Goal: Task Accomplishment & Management: Use online tool/utility

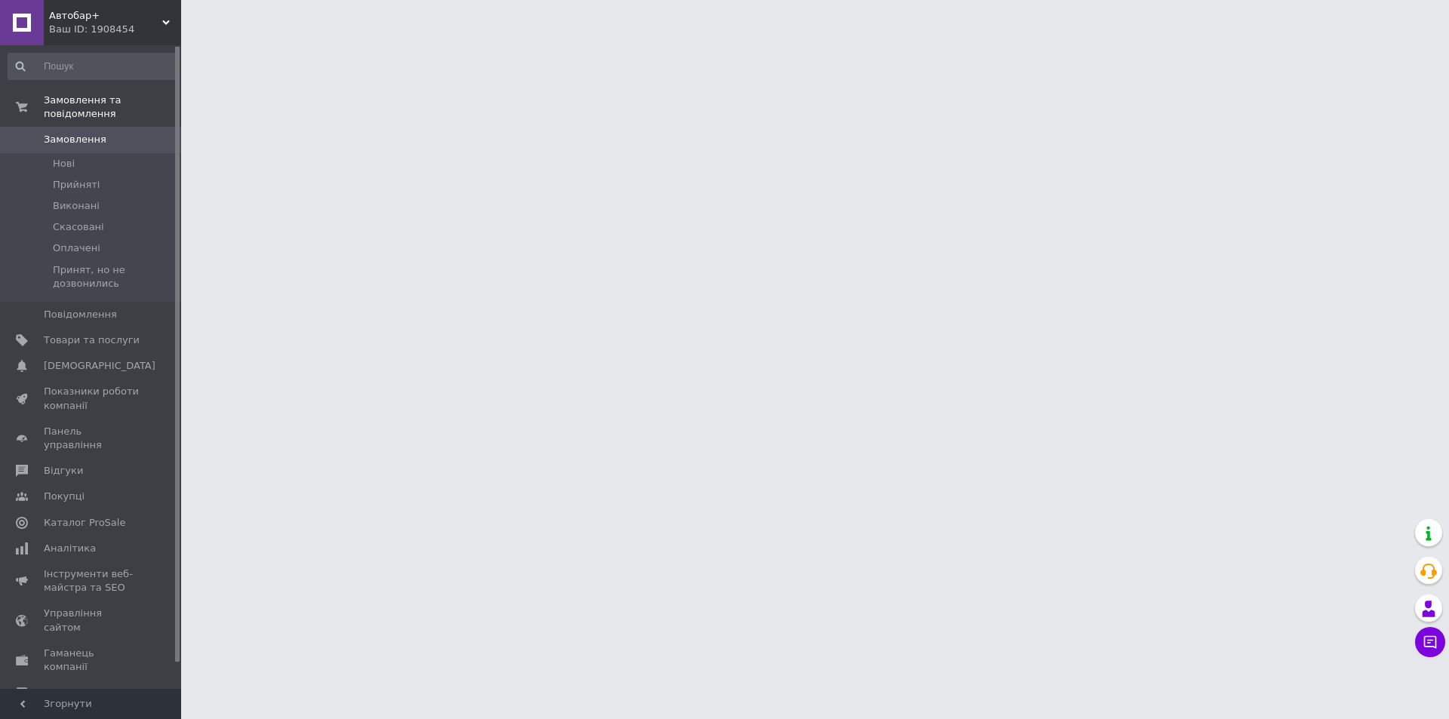
click at [230, 38] on html "Автобар+ Ваш ID: 1908454 Сайт Автобар+ Кабінет покупця Перевірити стан системи …" at bounding box center [724, 19] width 1449 height 38
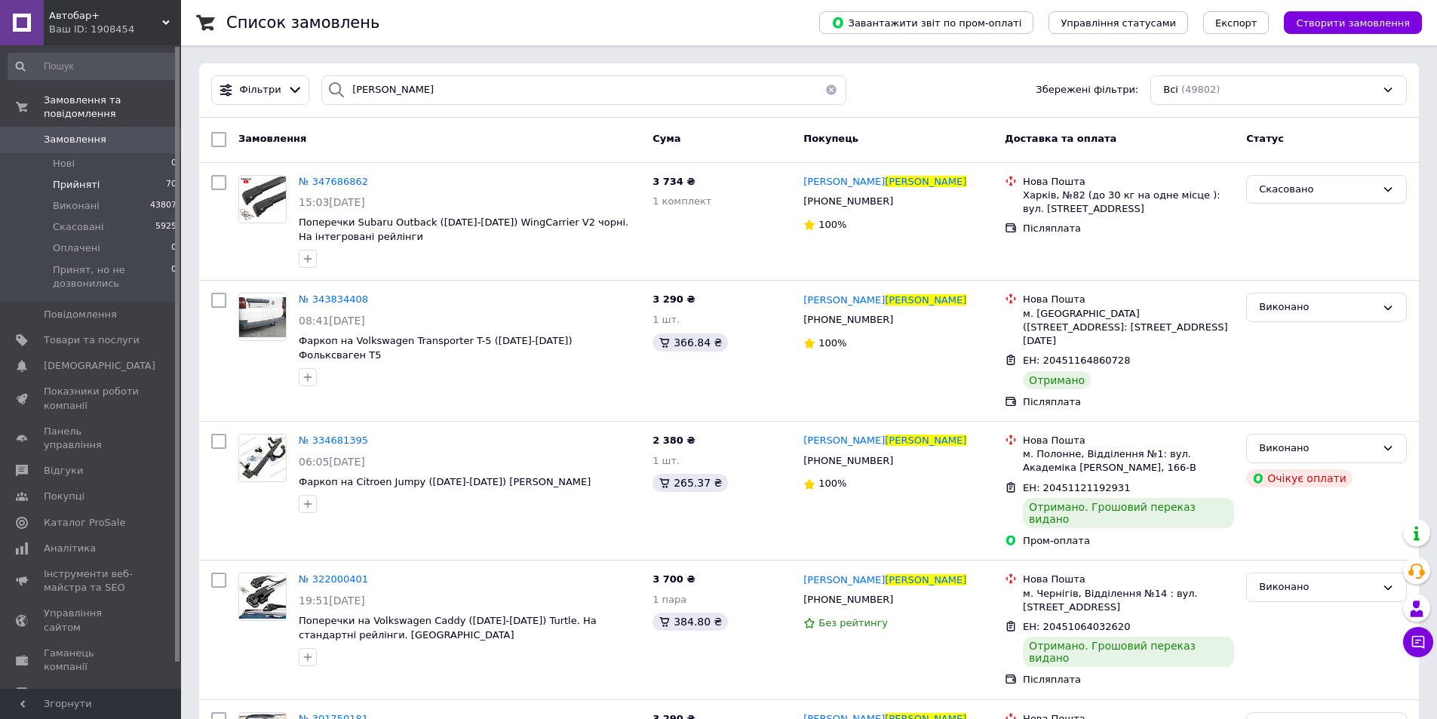
click at [73, 174] on li "Прийняті 70" at bounding box center [93, 184] width 186 height 21
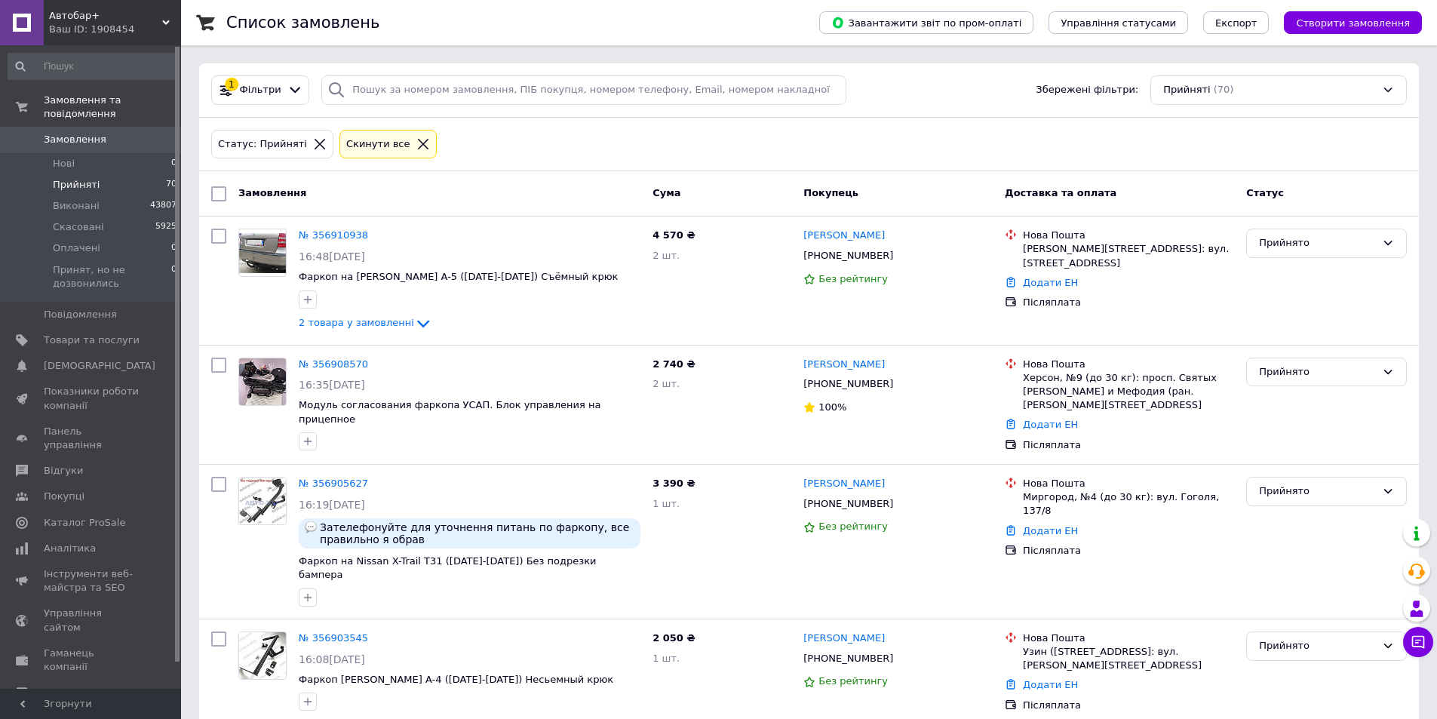
click at [96, 24] on div "Ваш ID: 1908454" at bounding box center [115, 30] width 132 height 14
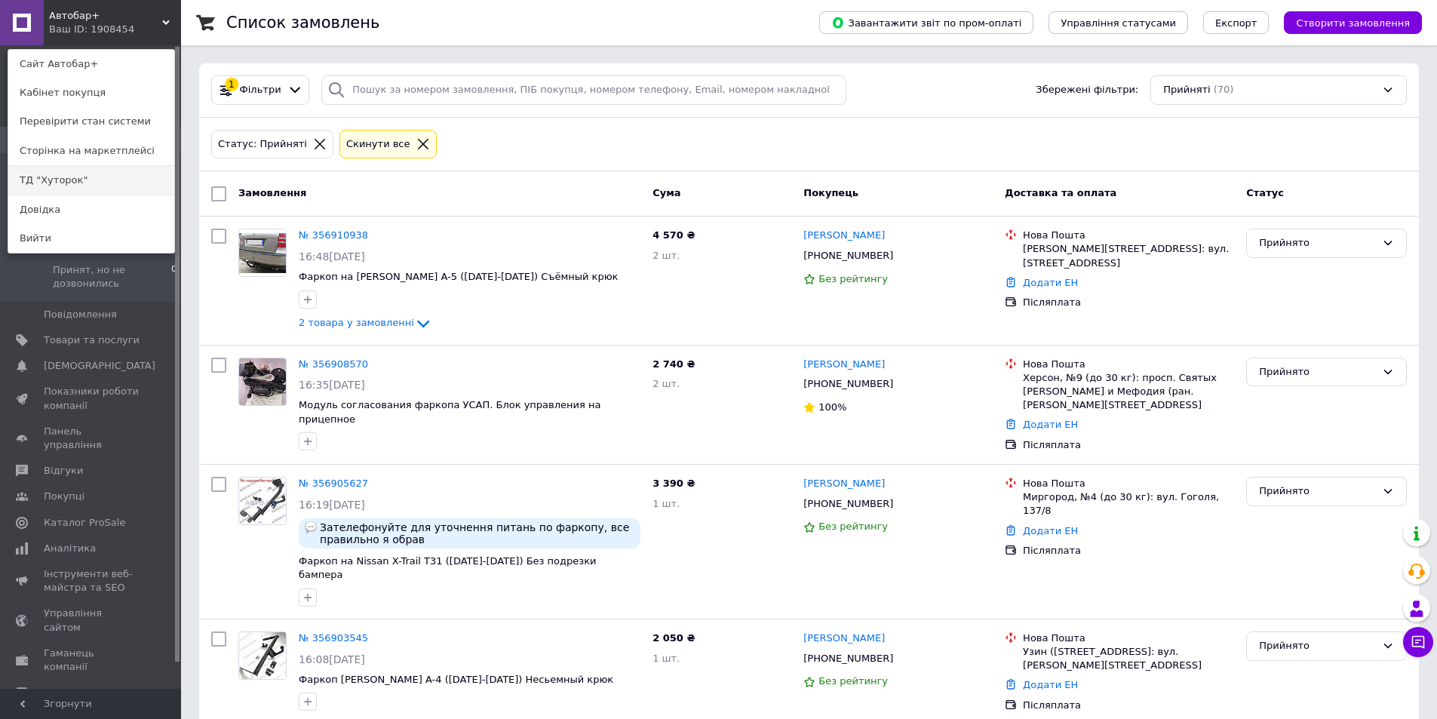
click at [95, 175] on link "ТД "Хуторок"" at bounding box center [91, 180] width 166 height 29
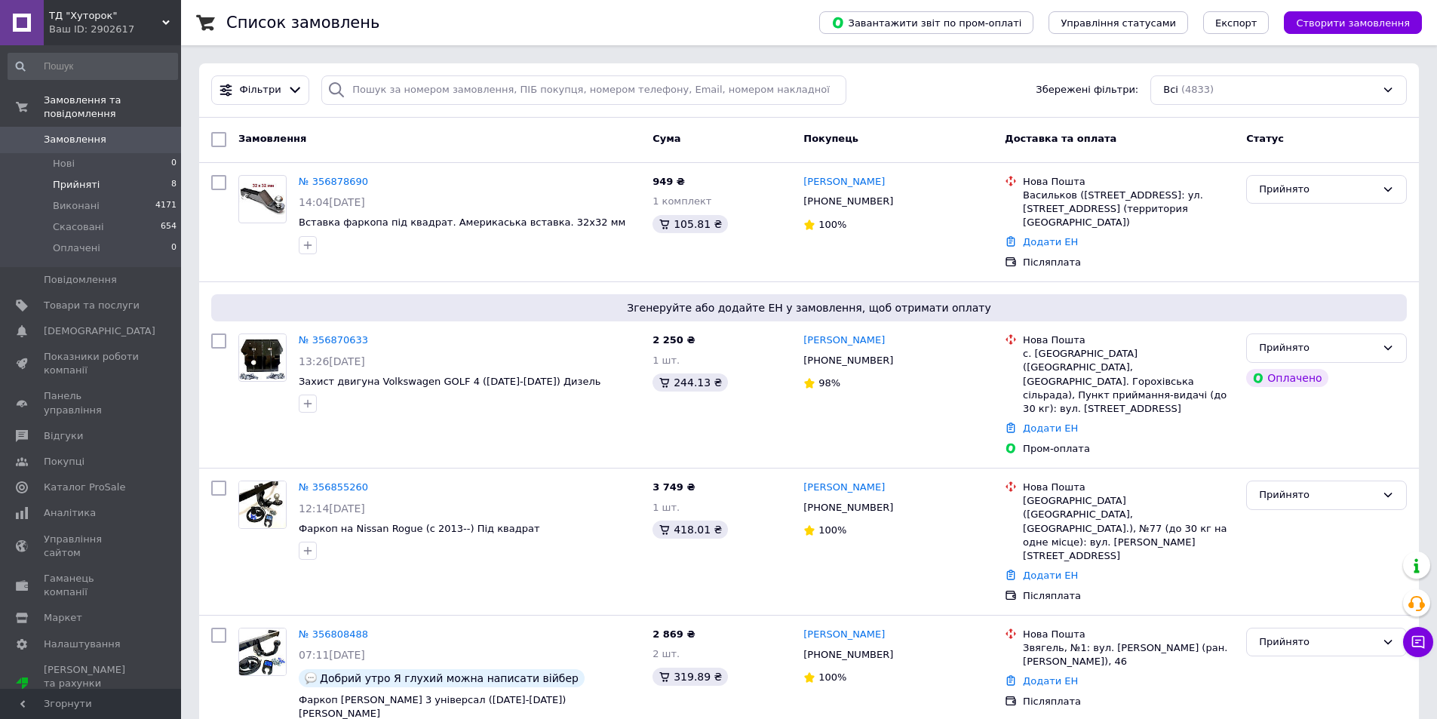
click at [120, 174] on li "Прийняті 8" at bounding box center [93, 184] width 186 height 21
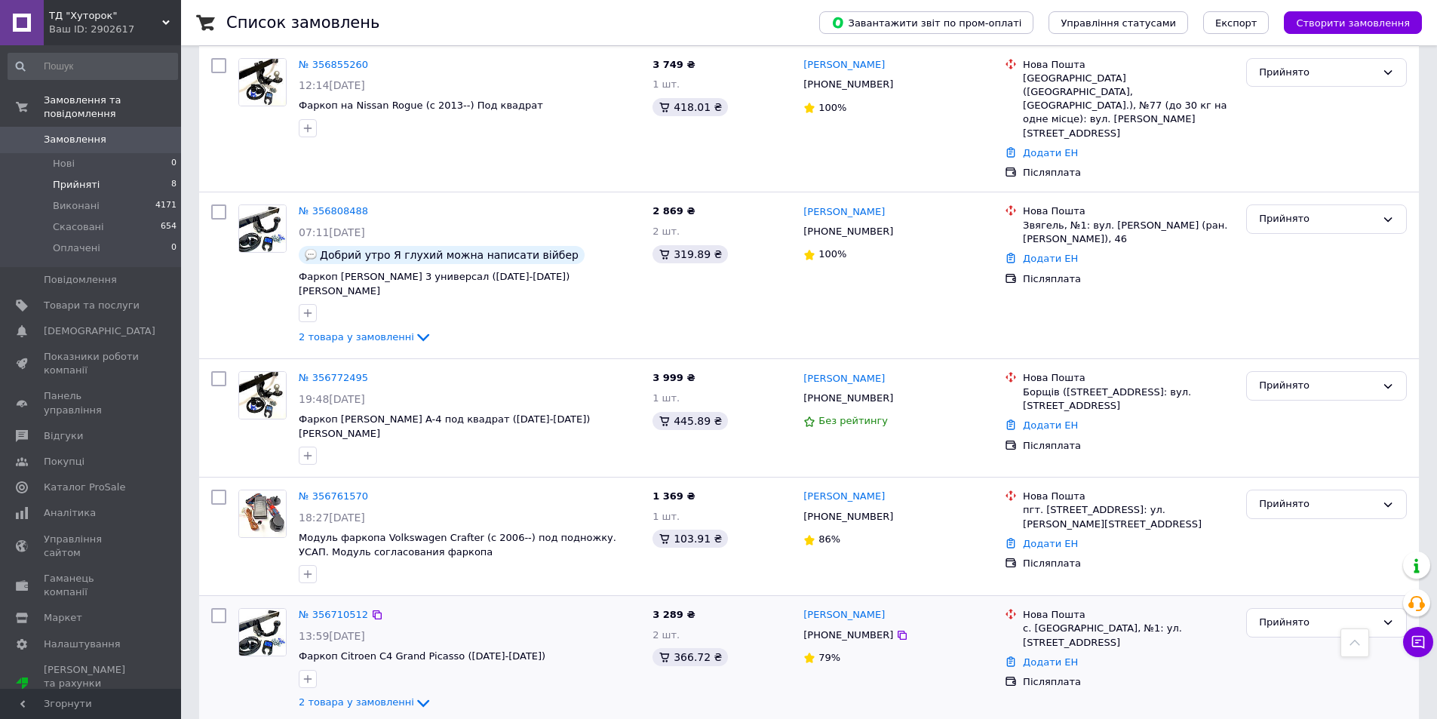
scroll to position [585, 0]
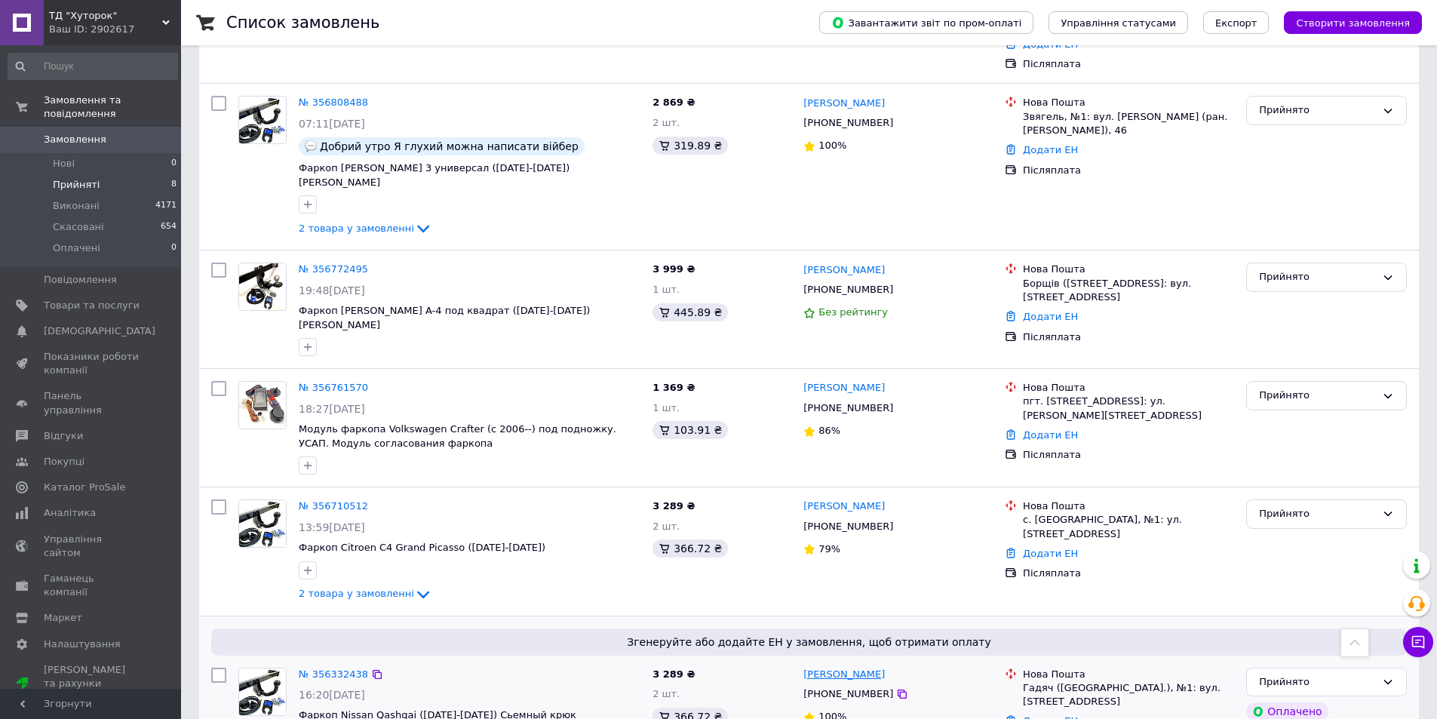
drag, startPoint x: 896, startPoint y: 590, endPoint x: 833, endPoint y: 591, distance: 63.4
click at [833, 666] on div "Надія Пирогова" at bounding box center [898, 674] width 192 height 17
copy link "Пирогова"
drag, startPoint x: 913, startPoint y: 428, endPoint x: 856, endPoint y: 428, distance: 57.3
click at [856, 498] on div "Олександр Танасієнко" at bounding box center [898, 506] width 192 height 17
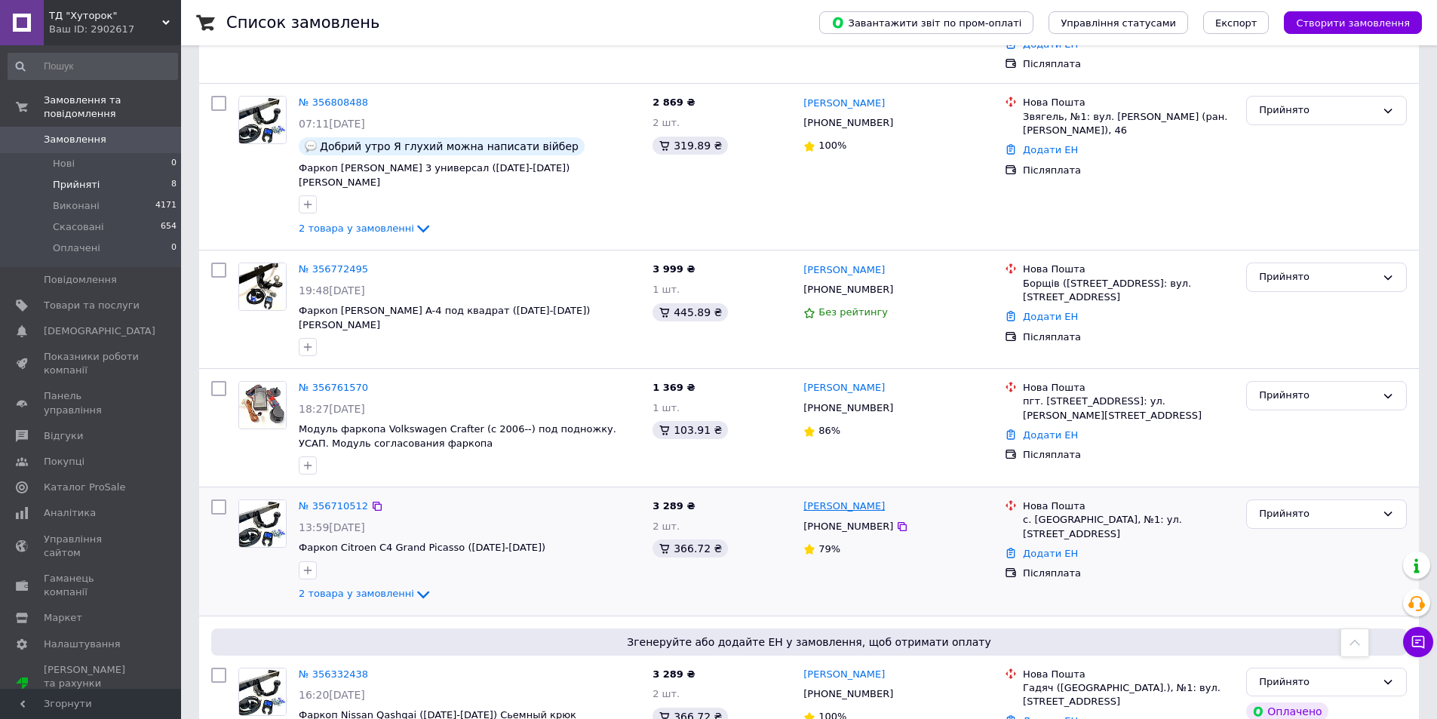
copy link "Танасієнко"
click at [1038, 548] on link "Додати ЕН" at bounding box center [1050, 553] width 55 height 11
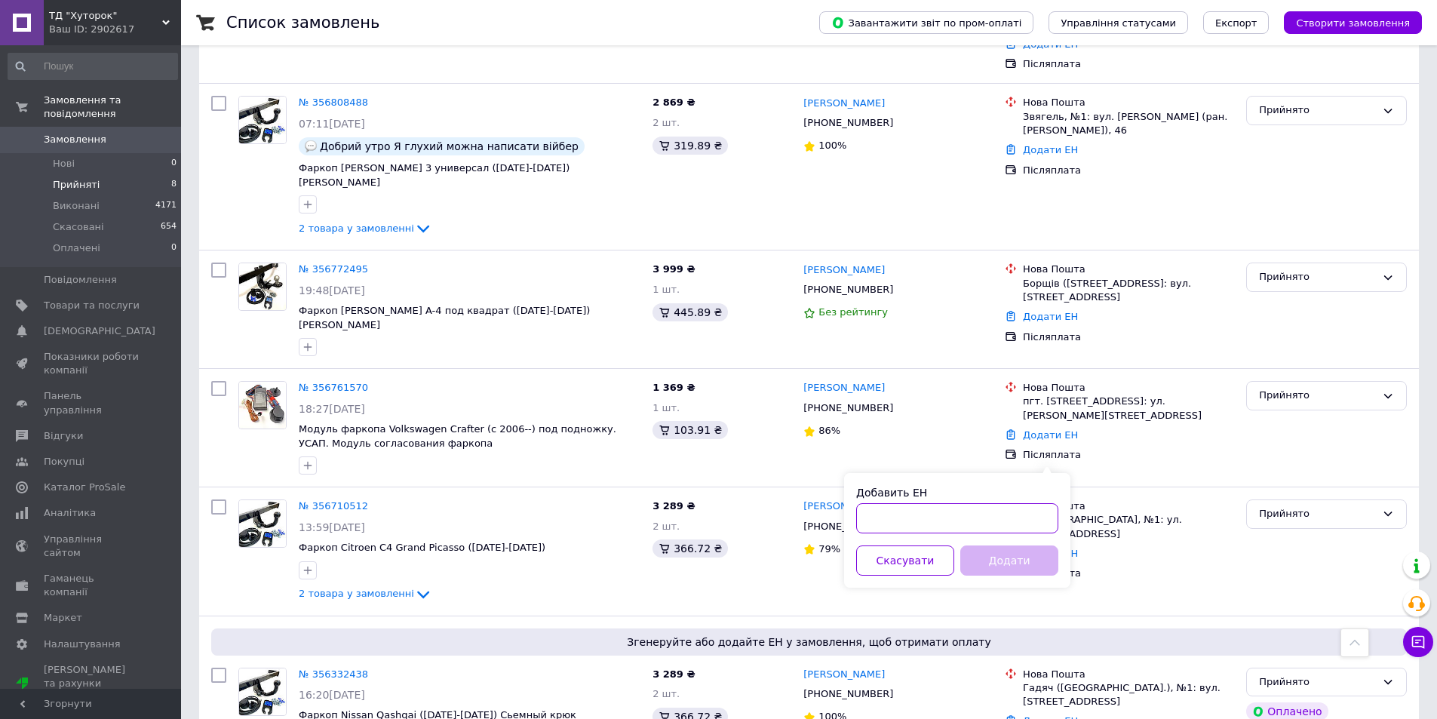
click at [946, 523] on input "Добавить ЕН" at bounding box center [957, 518] width 202 height 30
paste input "20451224733934"
type input "20451224733934"
click at [1003, 556] on button "Додати" at bounding box center [1009, 560] width 98 height 30
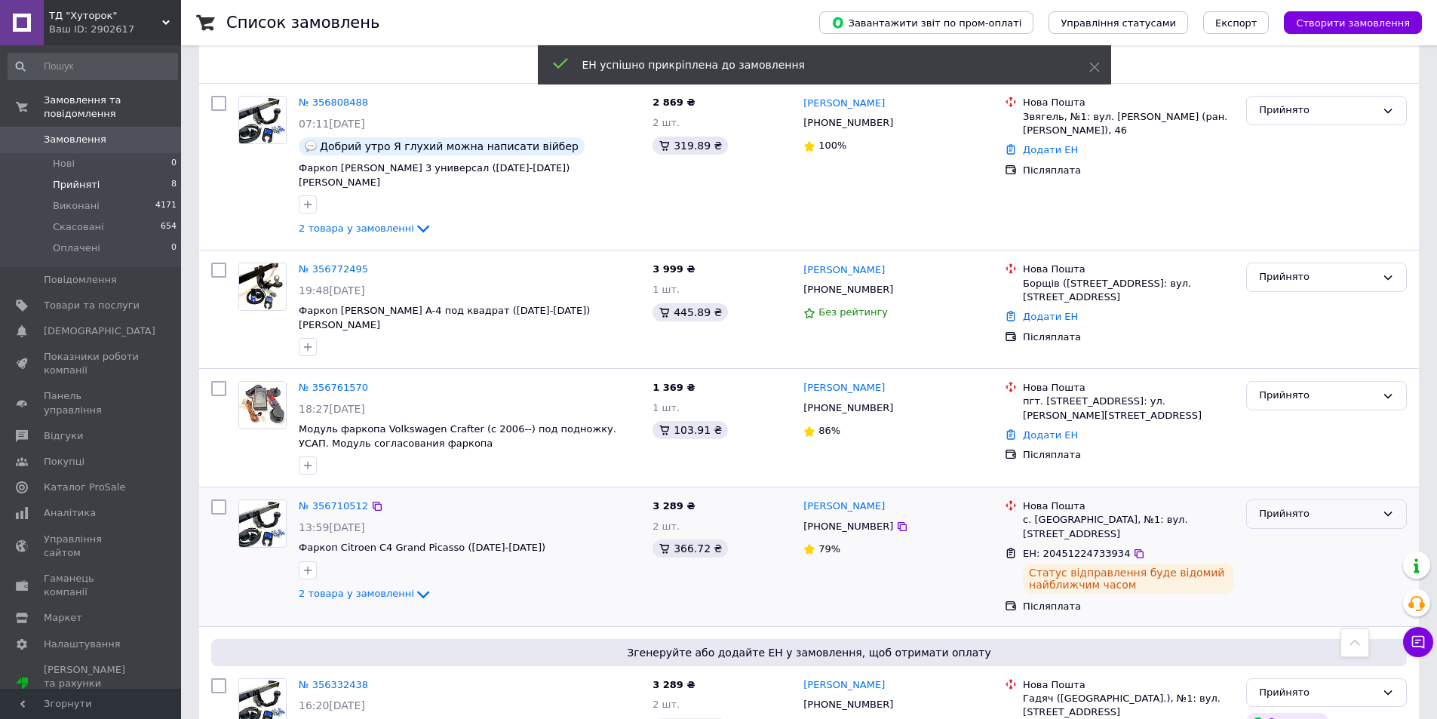
click at [1271, 506] on div "Прийнято" at bounding box center [1317, 514] width 117 height 16
click at [1261, 532] on li "Виконано" at bounding box center [1326, 546] width 159 height 28
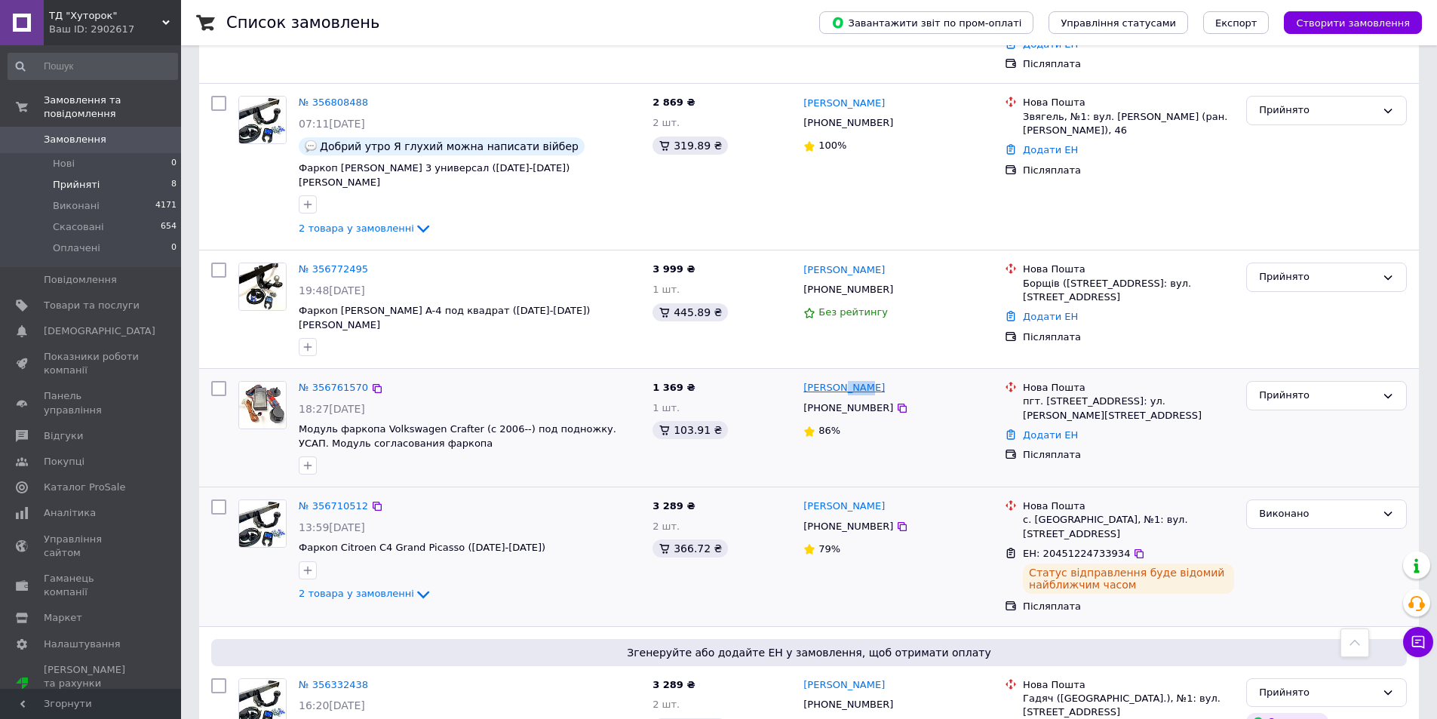
drag, startPoint x: 871, startPoint y: 303, endPoint x: 840, endPoint y: 305, distance: 30.3
click at [840, 379] on div "Сергей Буга" at bounding box center [898, 387] width 192 height 17
copy link "Буга"
click at [1046, 429] on link "Додати ЕН" at bounding box center [1050, 434] width 55 height 11
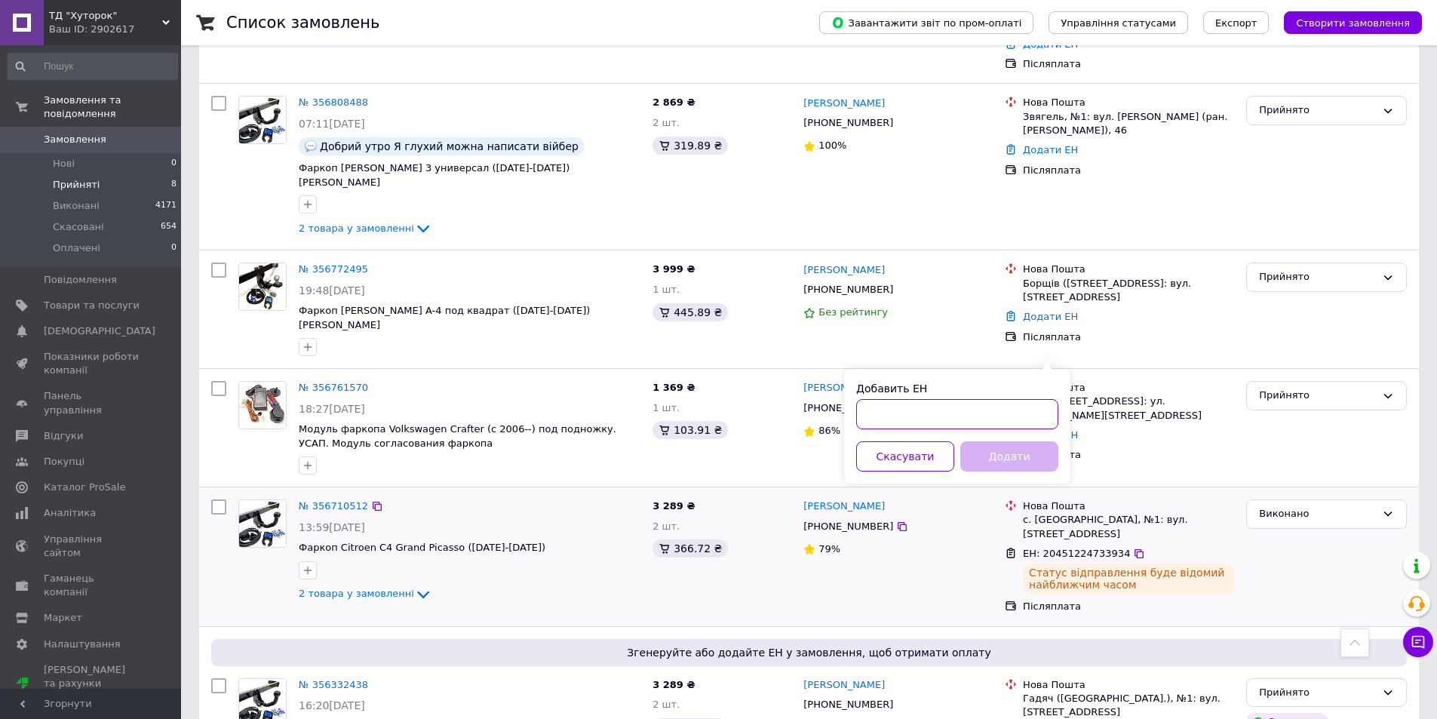
click at [929, 400] on input "Добавить ЕН" at bounding box center [957, 414] width 202 height 30
paste input "20451225218580"
type input "20451225218580"
click at [1011, 462] on button "Додати" at bounding box center [1009, 456] width 98 height 30
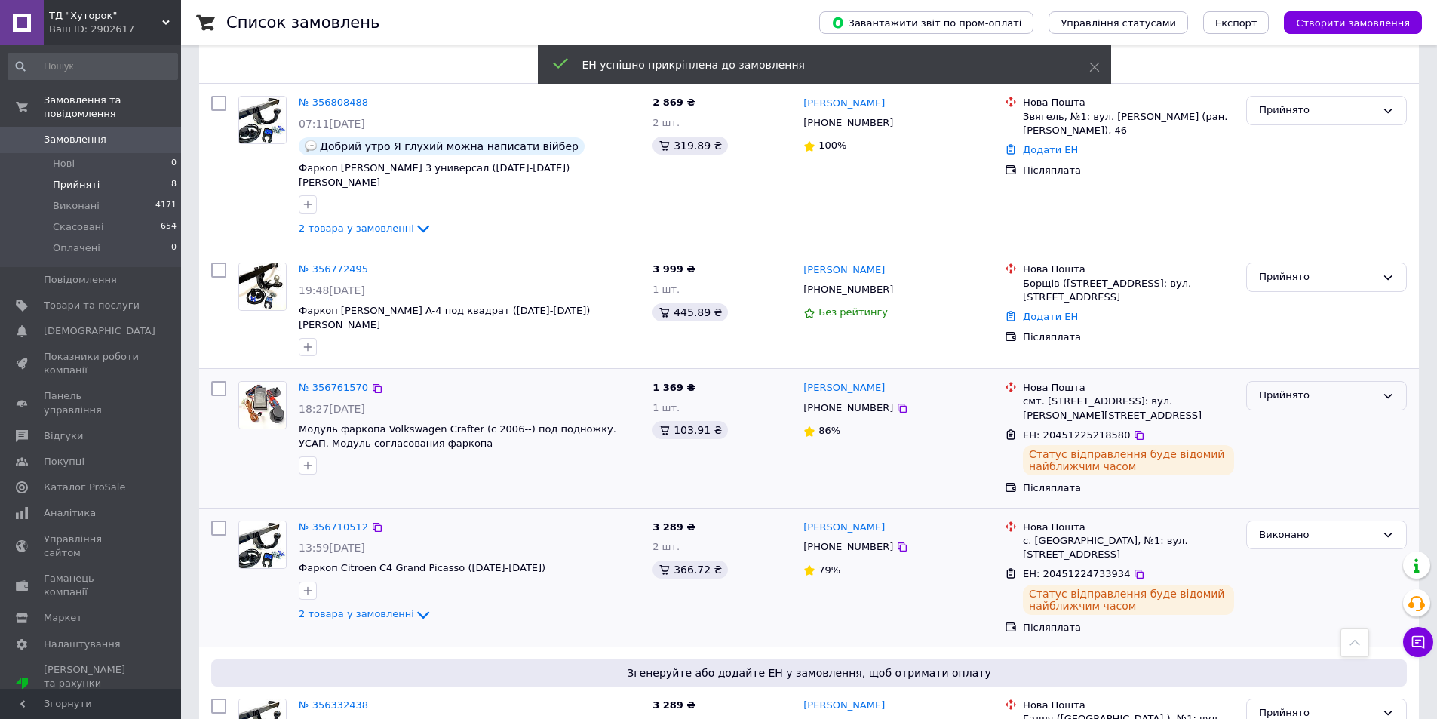
click at [1362, 388] on div "Прийнято" at bounding box center [1317, 396] width 117 height 16
click at [1338, 413] on li "Виконано" at bounding box center [1326, 427] width 159 height 28
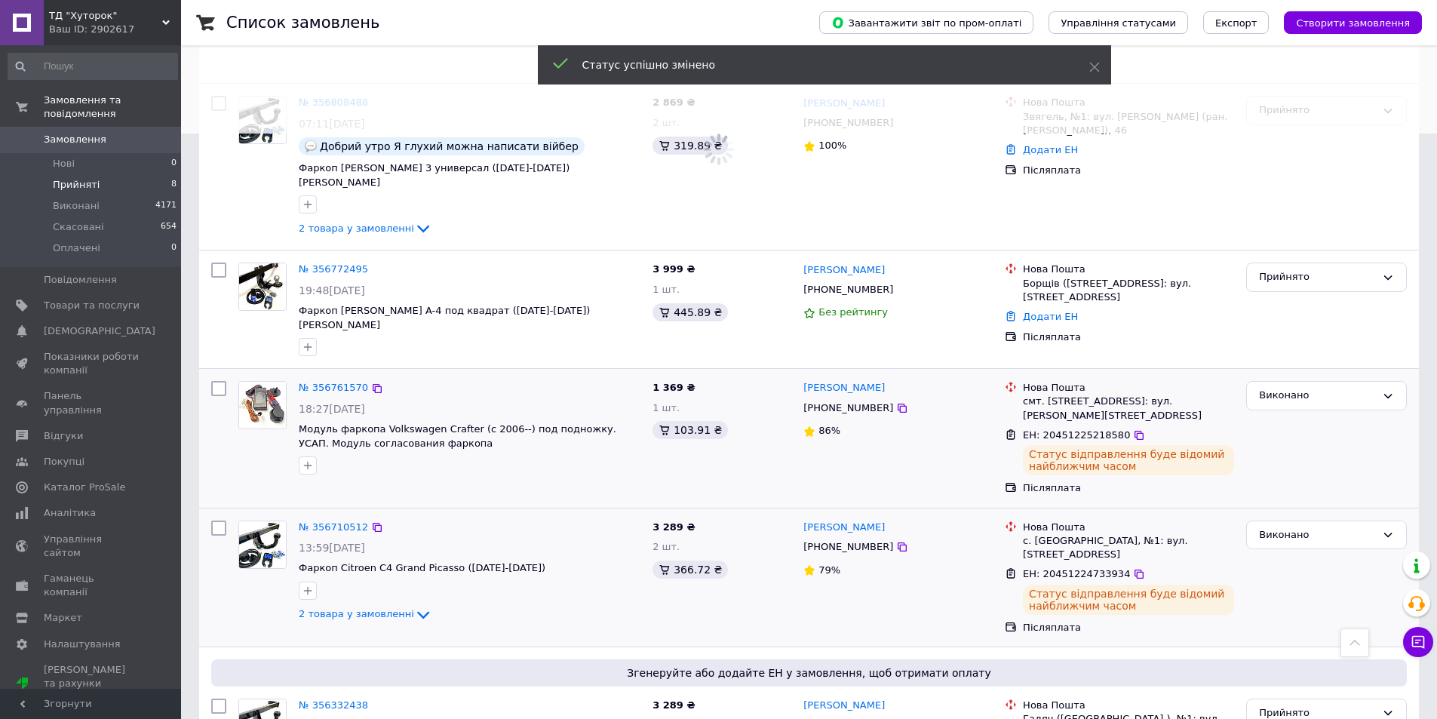
scroll to position [510, 0]
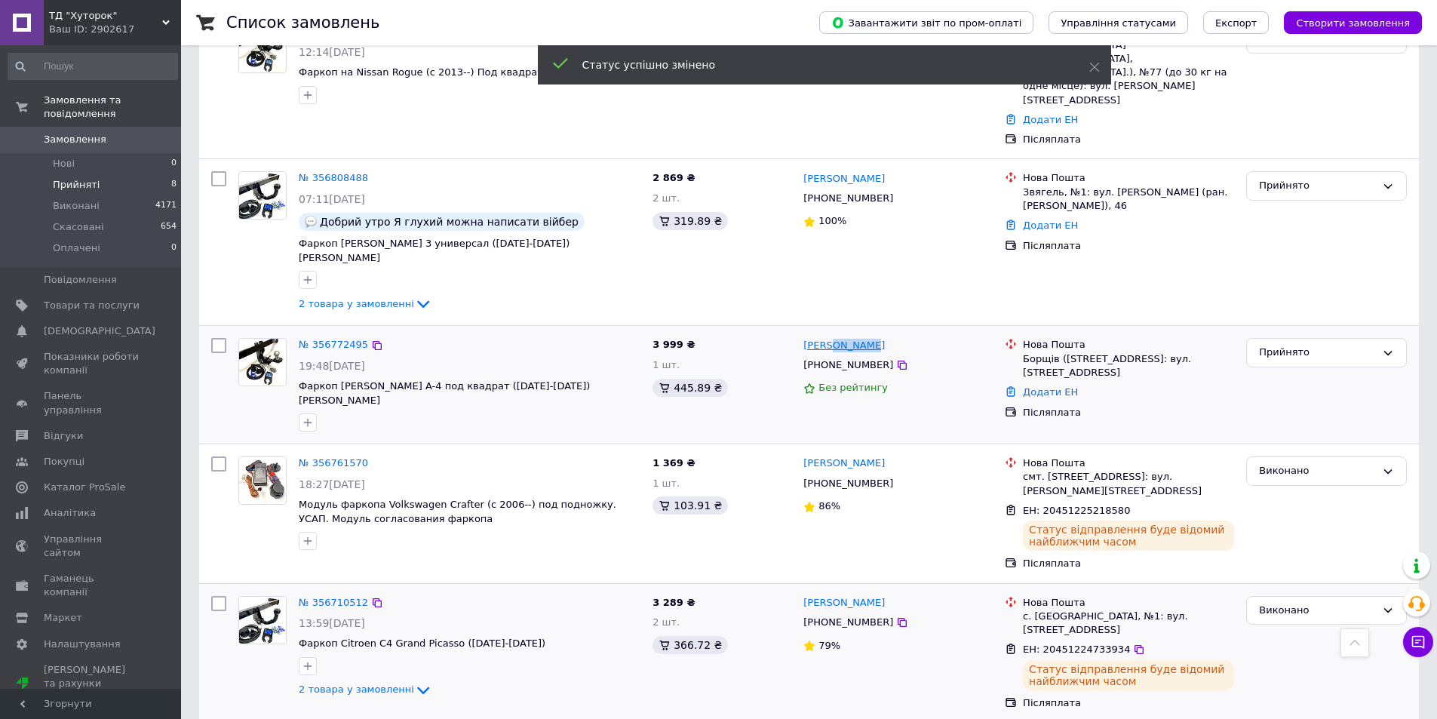
drag, startPoint x: 861, startPoint y: 275, endPoint x: 824, endPoint y: 275, distance: 37.0
click at [824, 336] on div "іван капуста" at bounding box center [898, 344] width 192 height 17
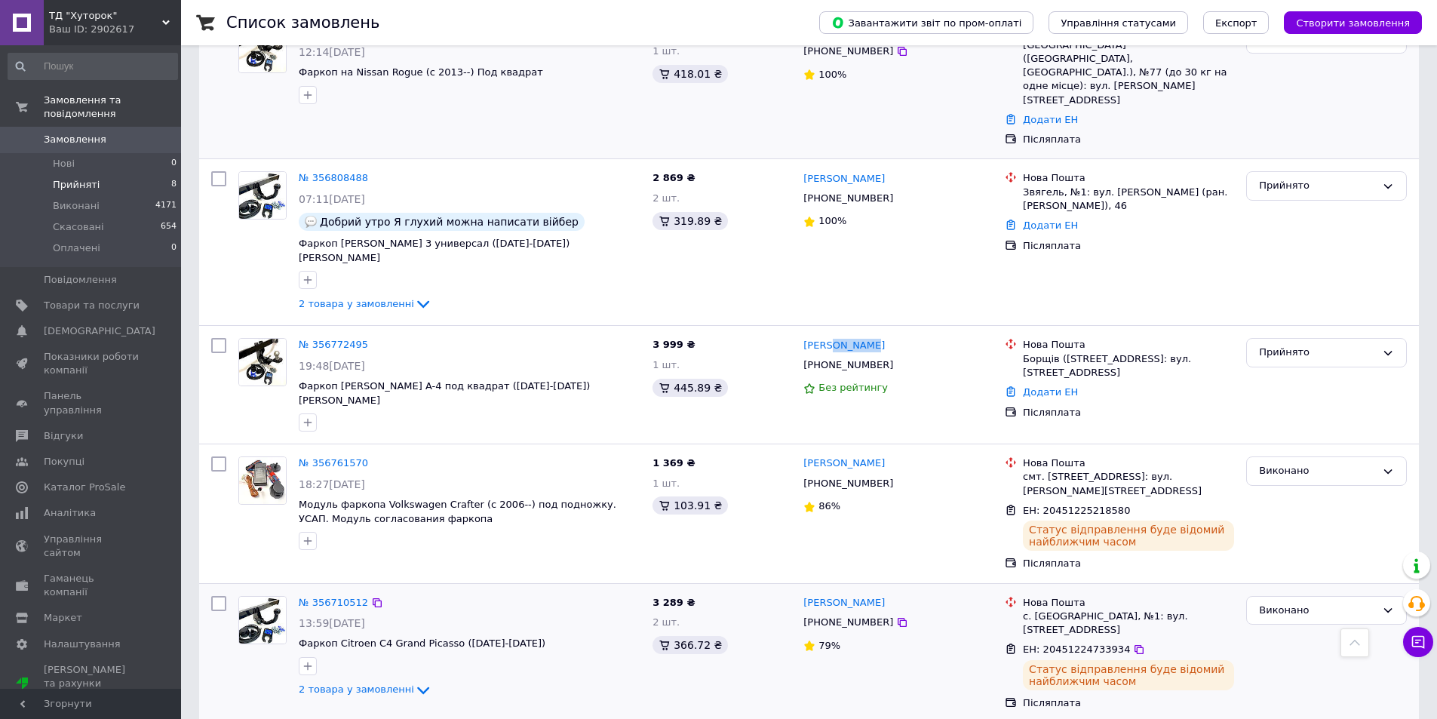
copy link "капуста"
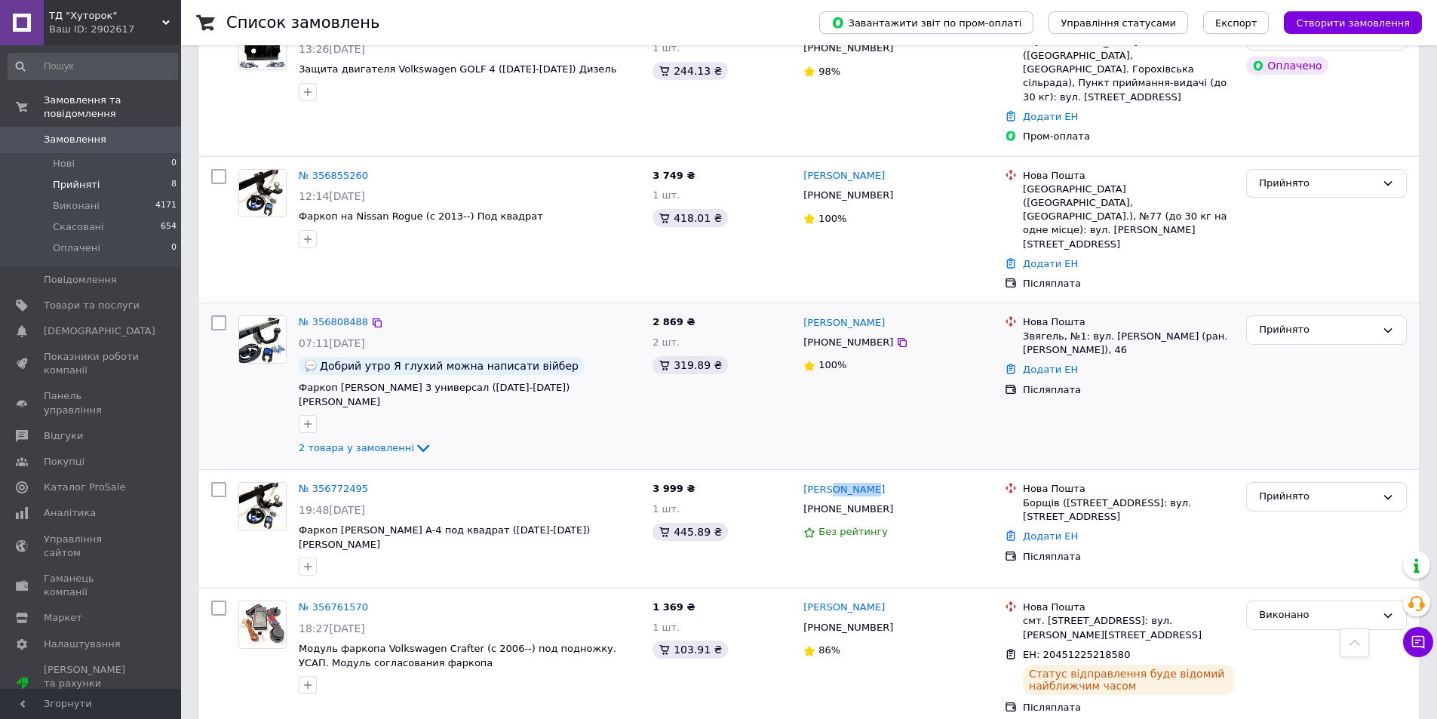
scroll to position [359, 0]
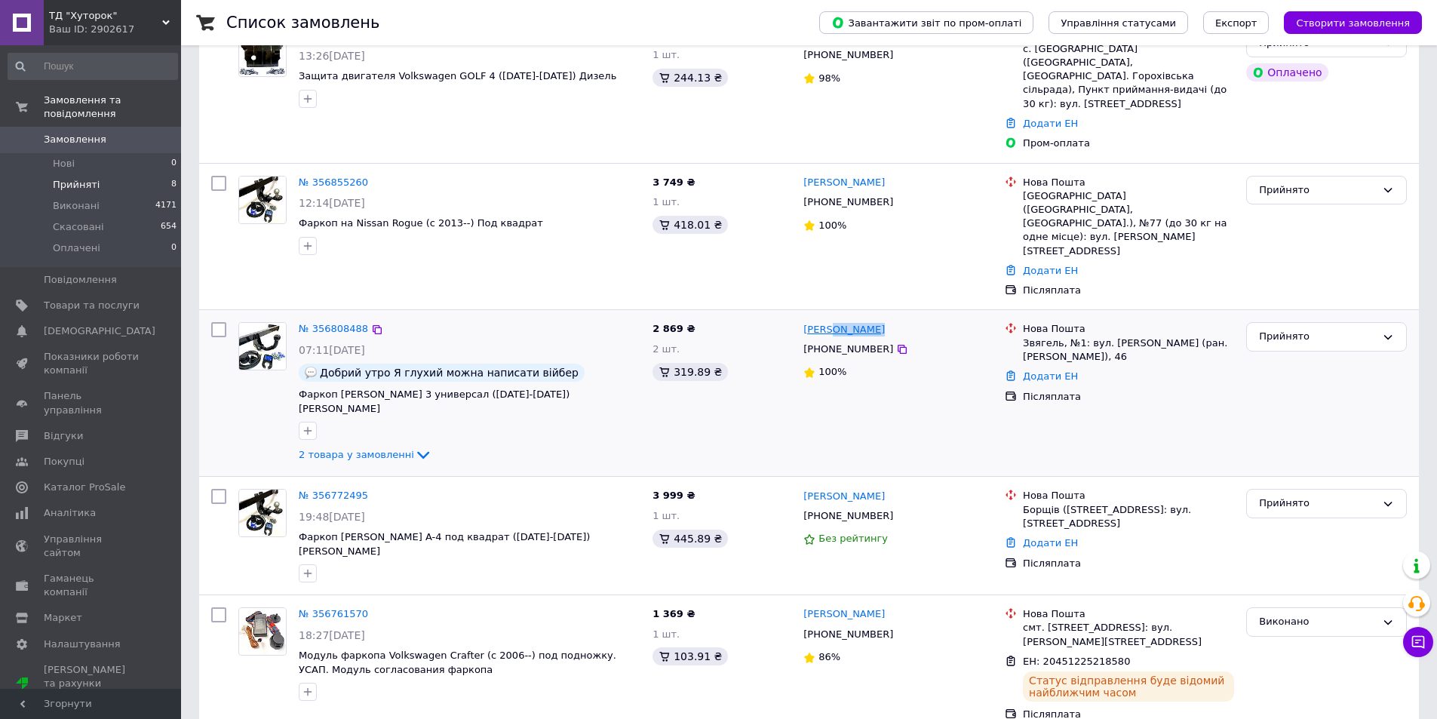
drag, startPoint x: 895, startPoint y: 276, endPoint x: 830, endPoint y: 274, distance: 64.9
click at [830, 321] on div "Юрій Іващенко" at bounding box center [898, 329] width 192 height 17
copy link "Іващенко"
drag, startPoint x: 1019, startPoint y: 311, endPoint x: 1044, endPoint y: 315, distance: 25.2
click at [1024, 319] on ul "Нова Пошта Звягель, №1: вул. Олександра Чернявського (ран. Ушакова), 46 Додати …" at bounding box center [1119, 362] width 229 height 87
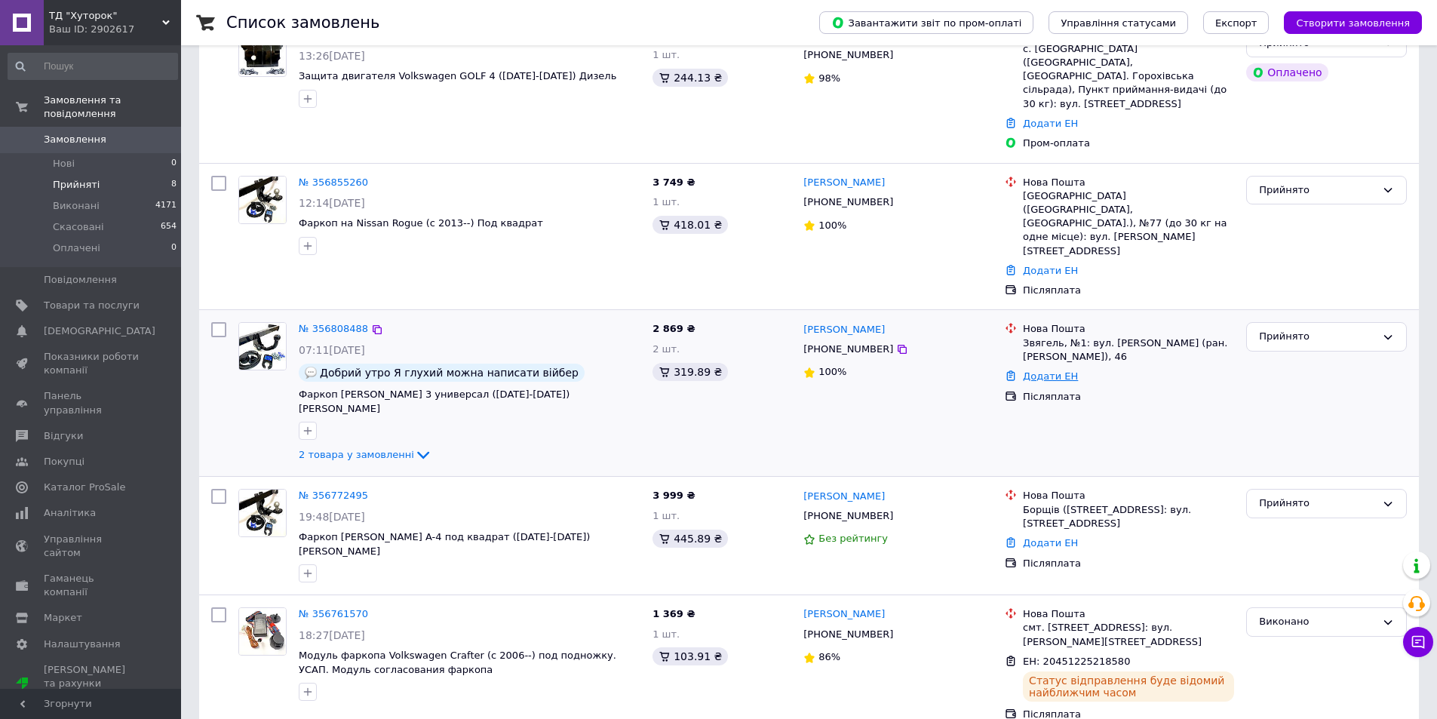
click at [1046, 370] on link "Додати ЕН" at bounding box center [1050, 375] width 55 height 11
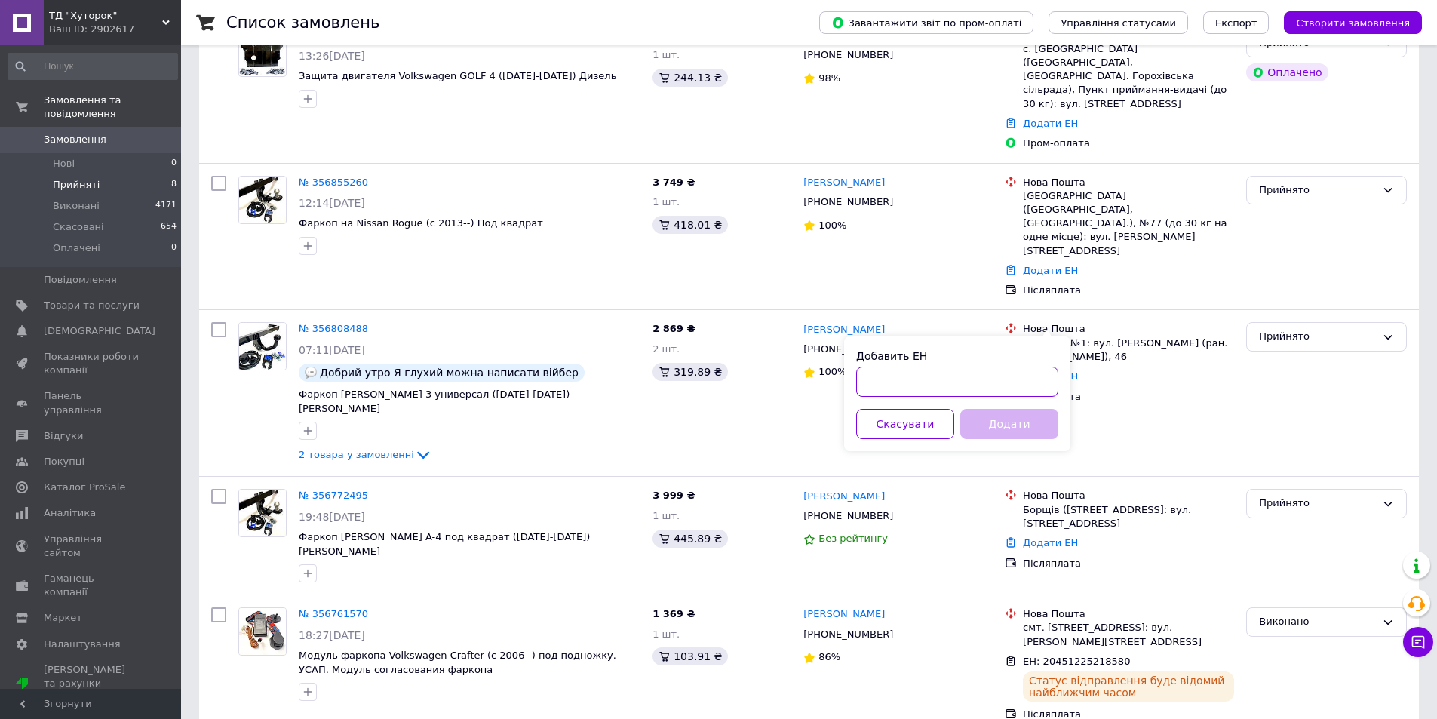
click at [963, 377] on input "Добавить ЕН" at bounding box center [957, 382] width 202 height 30
paste input "20451225025512"
type input "20451225025512"
click at [994, 427] on button "Додати" at bounding box center [1009, 424] width 98 height 30
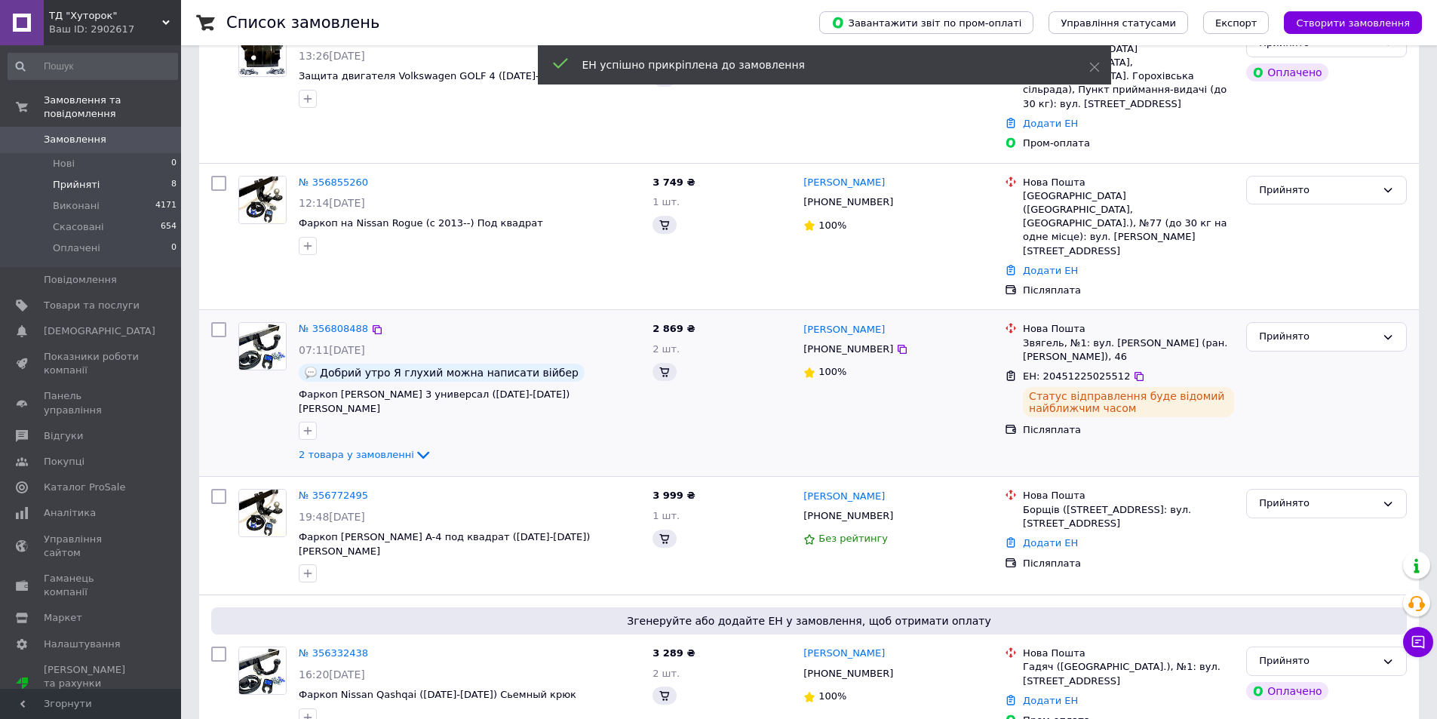
scroll to position [339, 0]
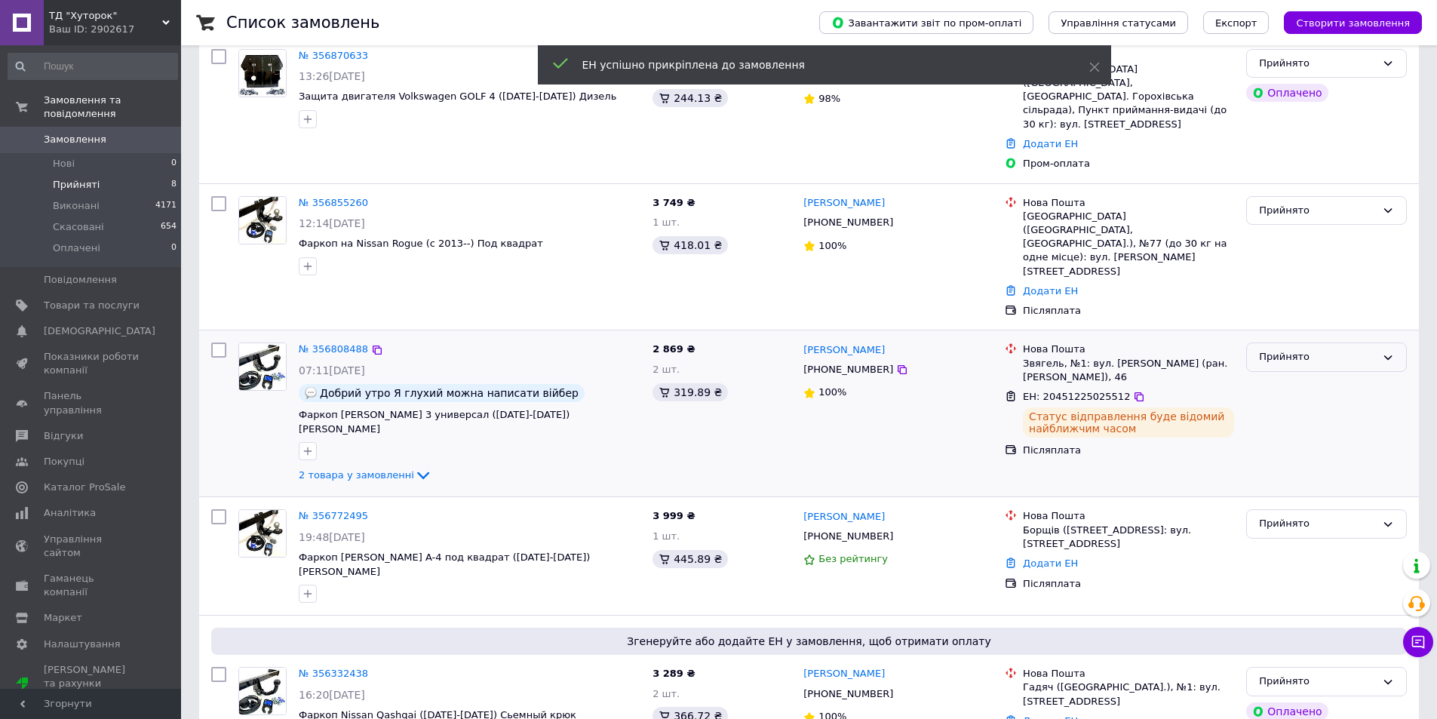
click at [1341, 349] on div "Прийнято" at bounding box center [1317, 357] width 117 height 16
click at [1312, 375] on li "Виконано" at bounding box center [1326, 389] width 159 height 28
drag, startPoint x: 901, startPoint y: 174, endPoint x: 840, endPoint y: 177, distance: 61.2
click at [840, 195] on div "Руслан Шатковкий" at bounding box center [898, 203] width 192 height 17
copy link "Шатковкий"
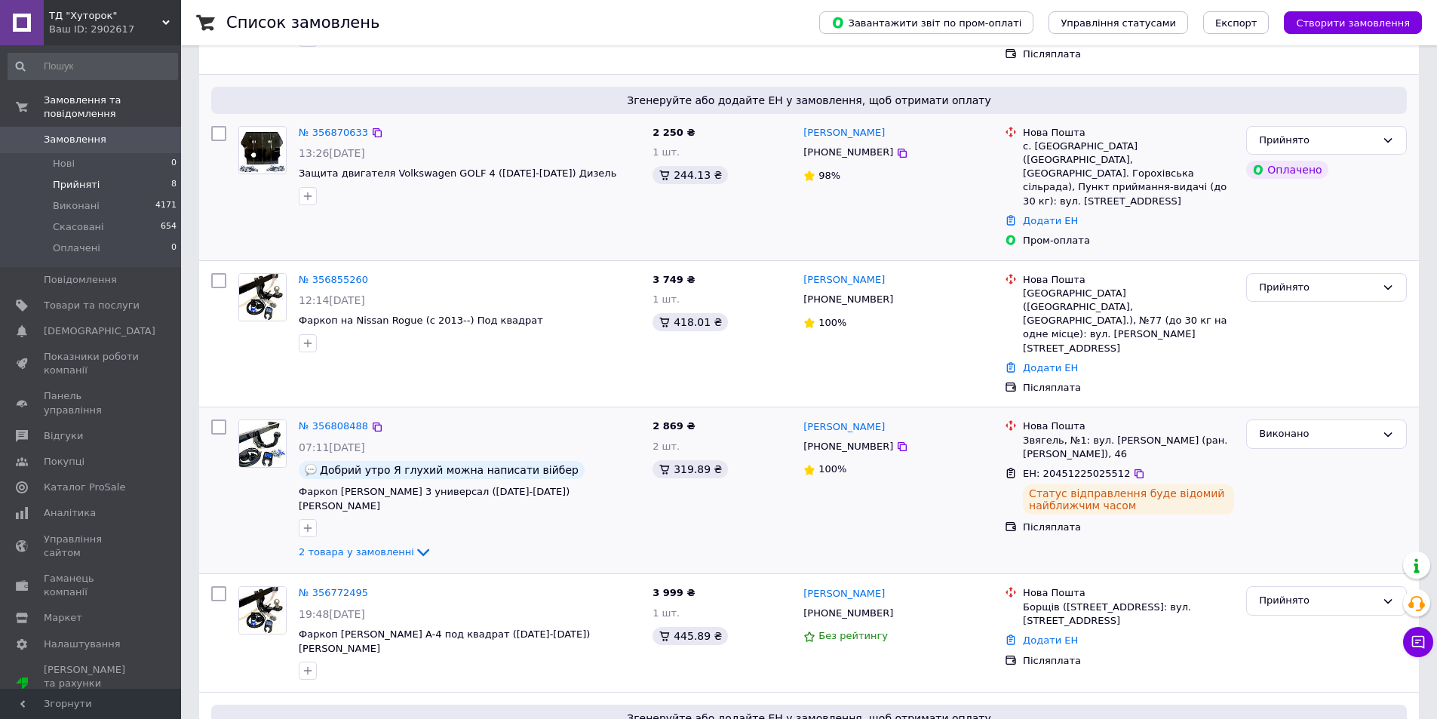
scroll to position [188, 0]
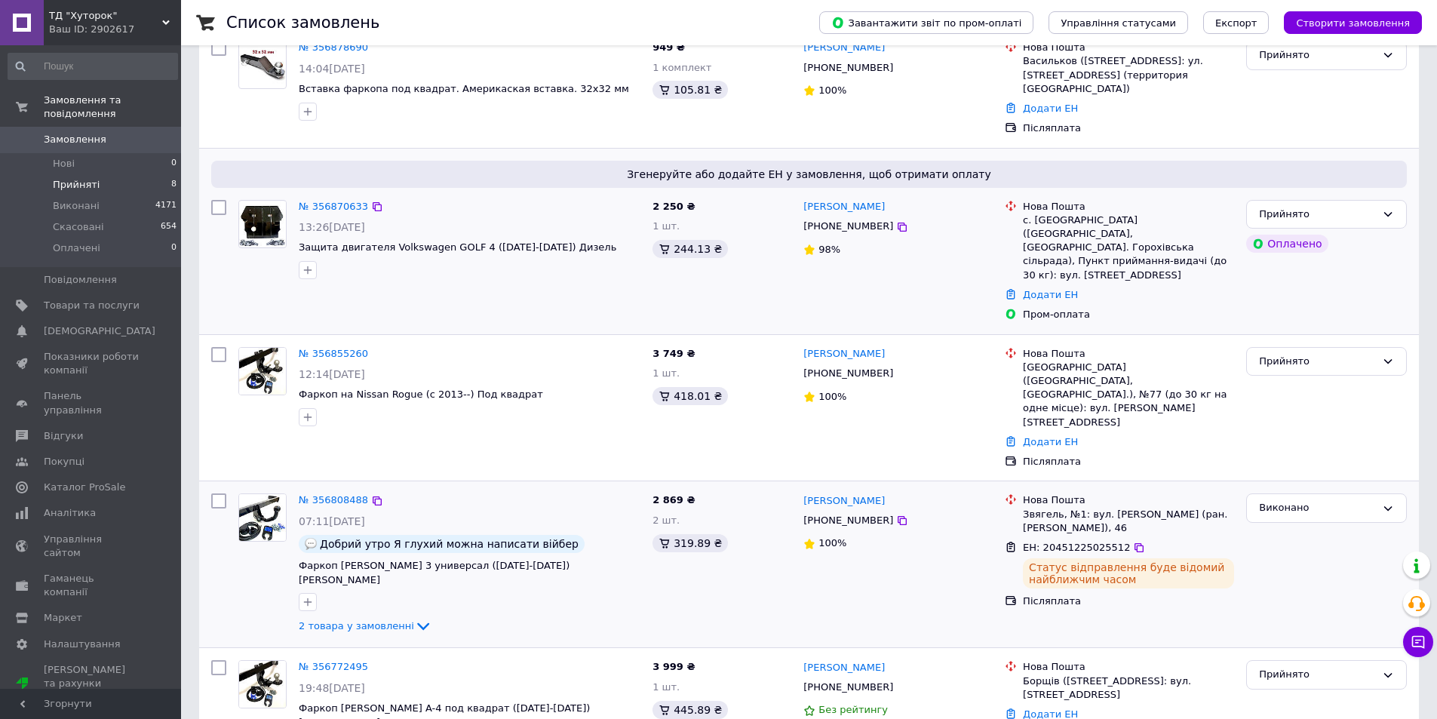
drag, startPoint x: 911, startPoint y: 186, endPoint x: 851, endPoint y: 201, distance: 62.4
click at [851, 201] on div "Александр Гончарук" at bounding box center [898, 206] width 192 height 17
drag, startPoint x: 911, startPoint y: 195, endPoint x: 855, endPoint y: 200, distance: 56.8
click at [855, 200] on div "Александр Гончарук" at bounding box center [898, 206] width 192 height 17
copy link "Гончарук"
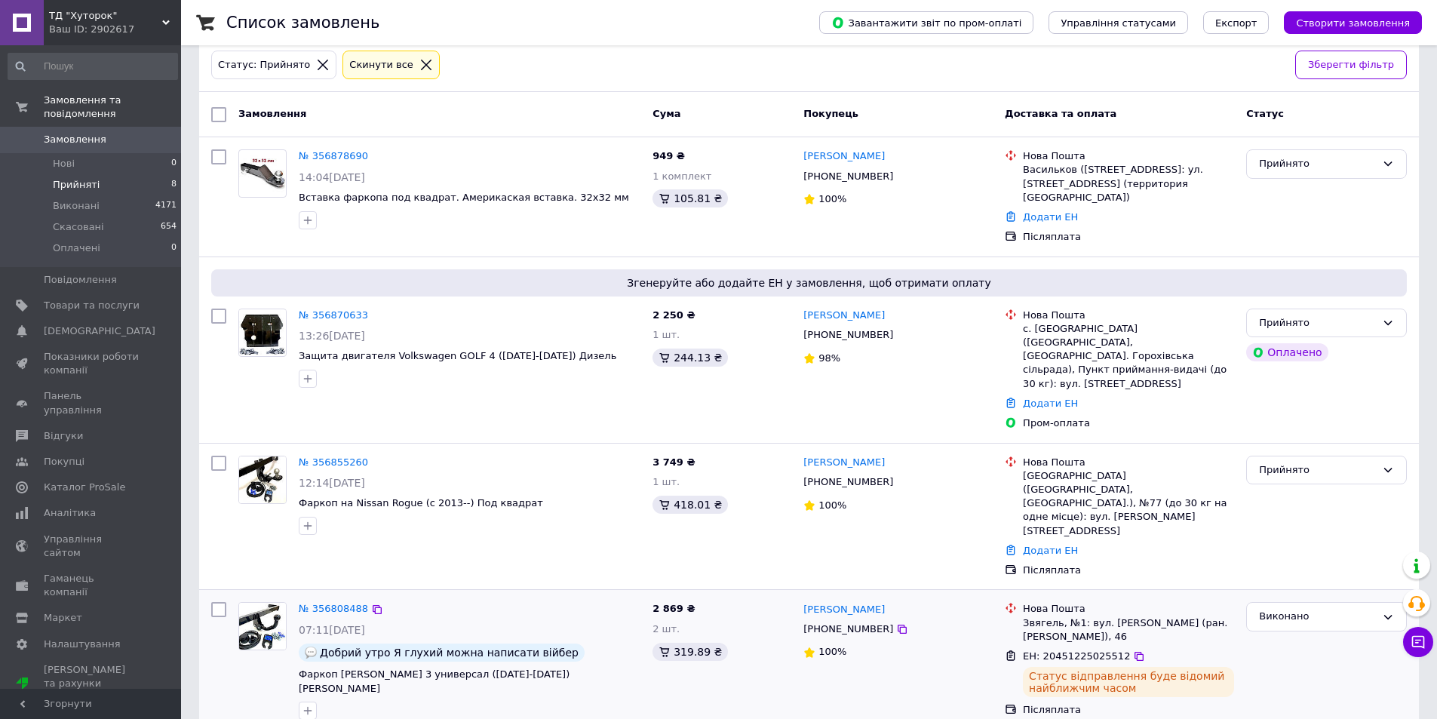
scroll to position [0, 0]
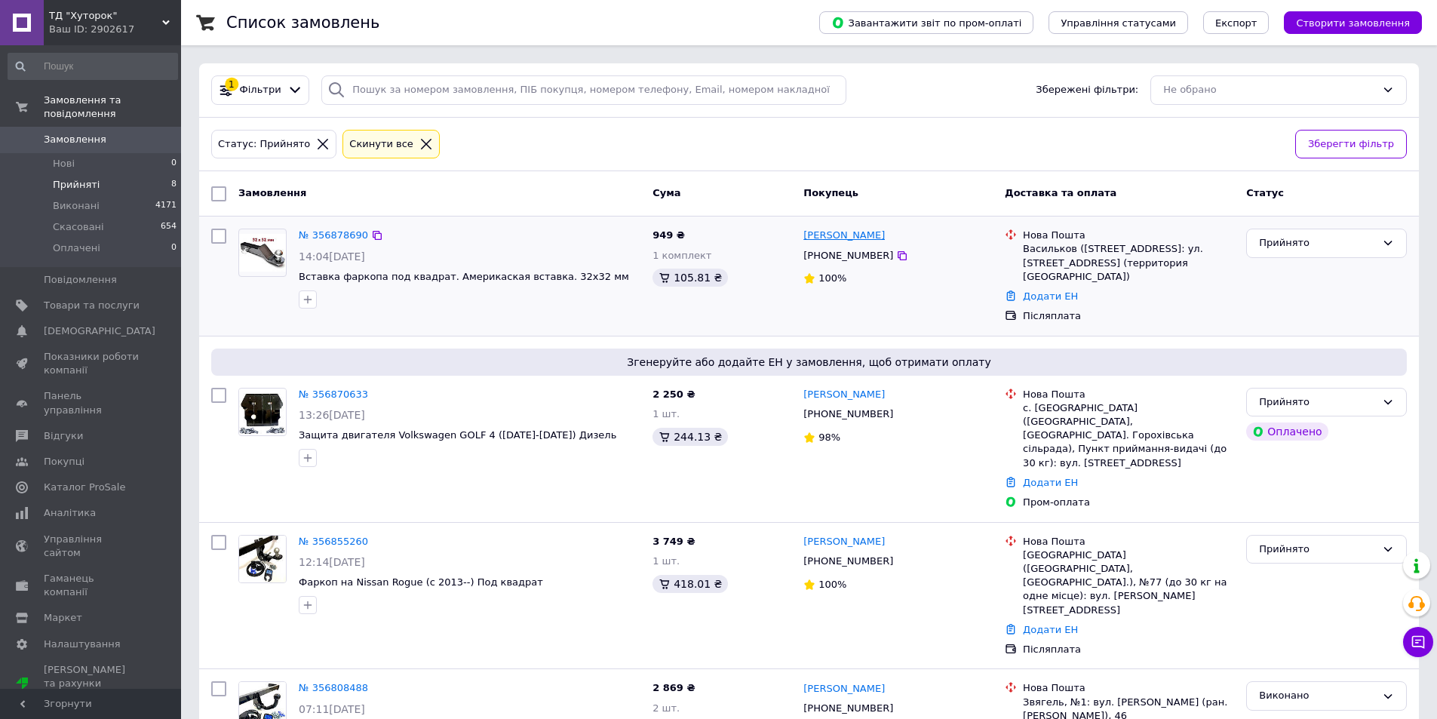
drag, startPoint x: 892, startPoint y: 234, endPoint x: 838, endPoint y: 236, distance: 54.4
click at [838, 236] on div "Сергей Сергиенко" at bounding box center [898, 235] width 192 height 17
copy link "Сергиенко"
click at [75, 20] on span "ТД "Хуторок"" at bounding box center [105, 16] width 113 height 14
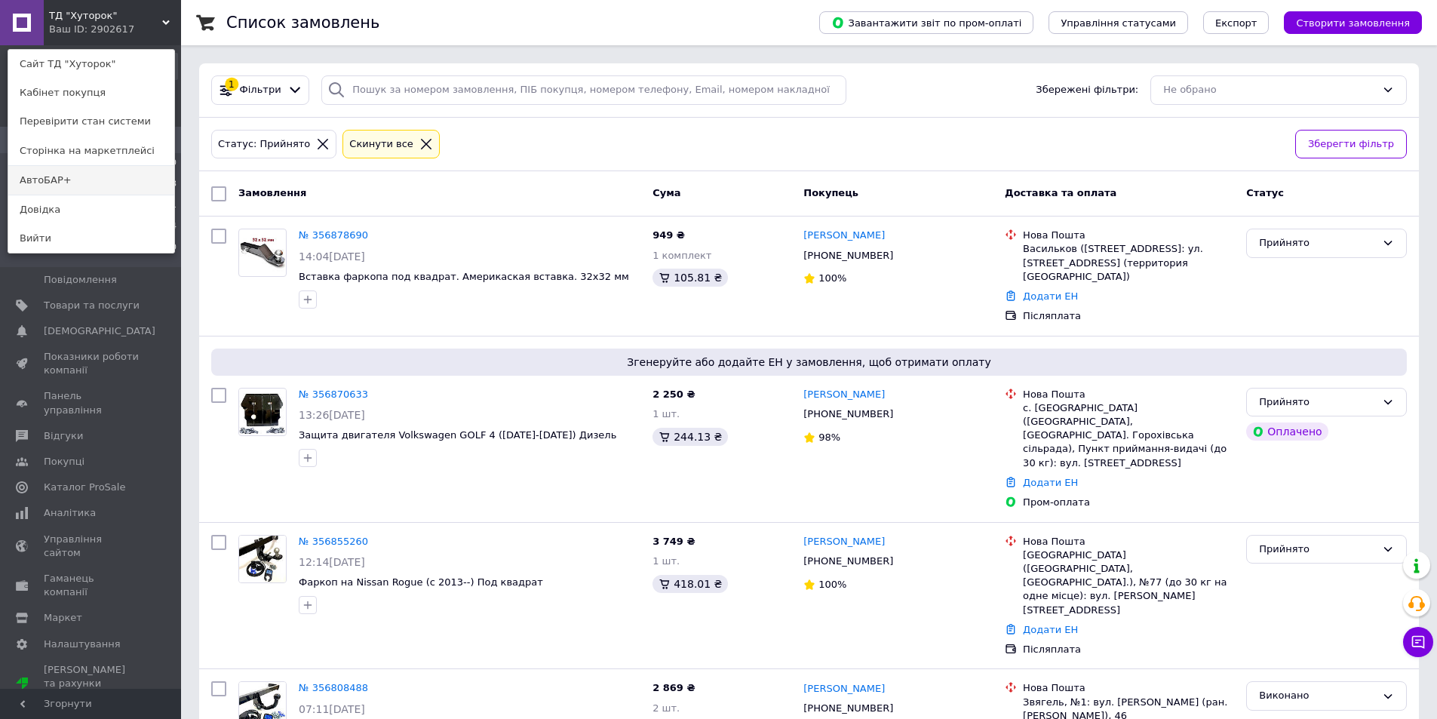
click at [91, 171] on link "АвтоБАР+" at bounding box center [91, 180] width 166 height 29
